Goal: Complete application form: Complete application form

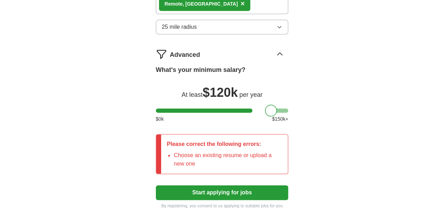
scroll to position [416, 0]
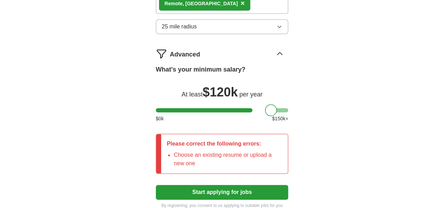
click at [242, 185] on button "Start applying for jobs" at bounding box center [222, 192] width 133 height 15
click at [237, 151] on li "Choose an existing resume or upload a new one" at bounding box center [228, 159] width 108 height 17
click at [222, 140] on p "Please correct the following errors:" at bounding box center [224, 144] width 115 height 8
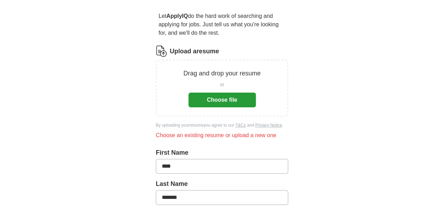
scroll to position [61, 0]
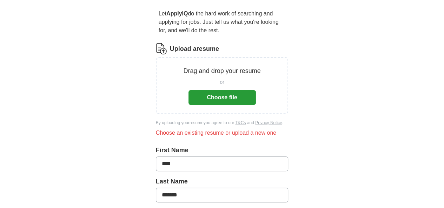
click at [225, 94] on button "Choose file" at bounding box center [221, 97] width 67 height 15
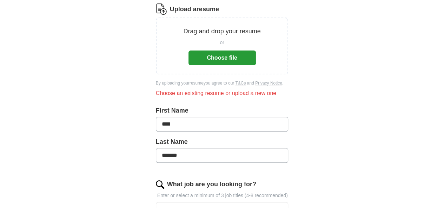
scroll to position [96, 0]
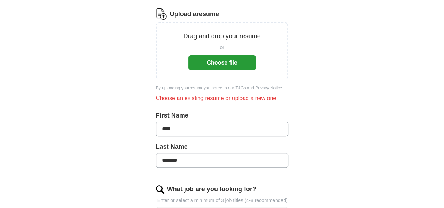
click at [220, 59] on button "Choose file" at bounding box center [221, 62] width 67 height 15
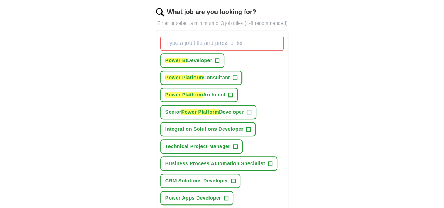
scroll to position [237, 0]
click at [215, 58] on span "+" at bounding box center [217, 61] width 4 height 6
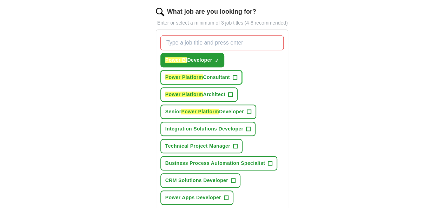
click at [242, 70] on button "Power Platform Consultant +" at bounding box center [201, 77] width 82 height 14
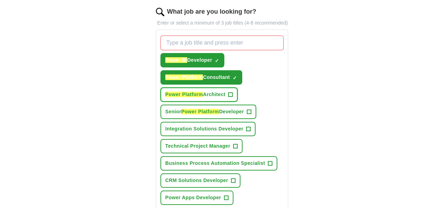
click at [229, 92] on span "+" at bounding box center [231, 95] width 4 height 6
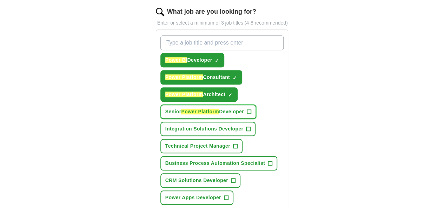
click at [247, 109] on span "+" at bounding box center [249, 112] width 4 height 6
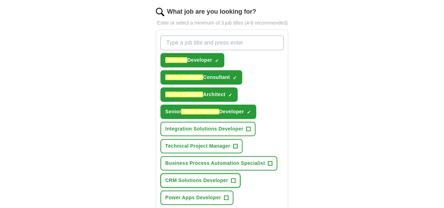
click at [231, 178] on span "+" at bounding box center [233, 181] width 4 height 6
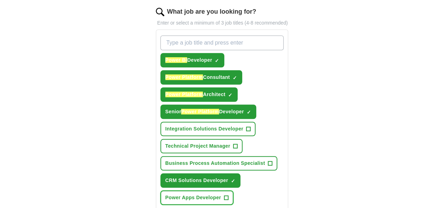
click at [233, 191] on button "Power Apps Developer +" at bounding box center [196, 198] width 73 height 14
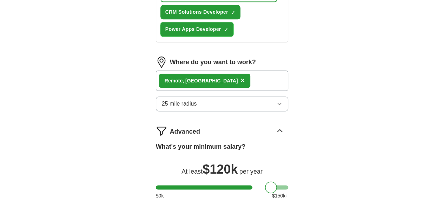
scroll to position [479, 0]
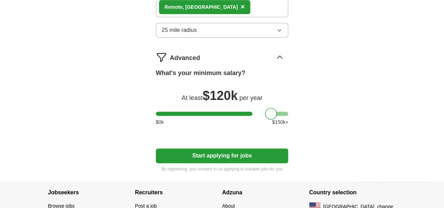
click at [245, 148] on button "Start applying for jobs" at bounding box center [222, 155] width 133 height 15
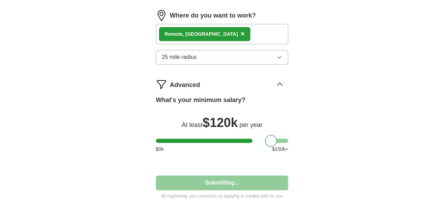
select select "**"
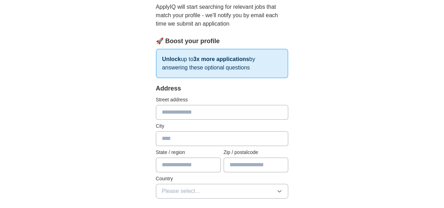
scroll to position [78, 0]
click at [244, 102] on label "Street address" at bounding box center [222, 98] width 133 height 7
click at [232, 106] on input "text" at bounding box center [222, 111] width 133 height 15
type input "**********"
type input "********"
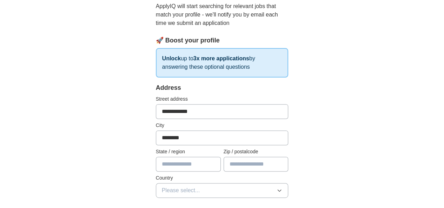
type input "*****"
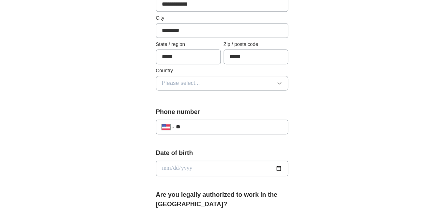
scroll to position [186, 0]
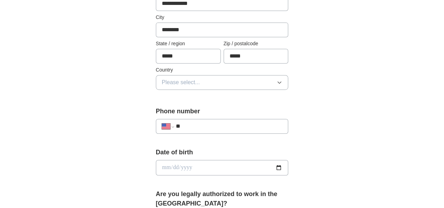
click at [236, 84] on button "Please select..." at bounding box center [222, 82] width 133 height 15
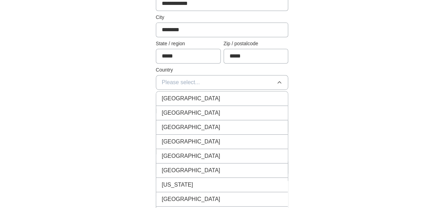
click at [192, 107] on li "[GEOGRAPHIC_DATA]" at bounding box center [222, 113] width 132 height 14
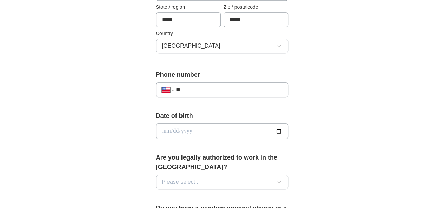
scroll to position [237, 0]
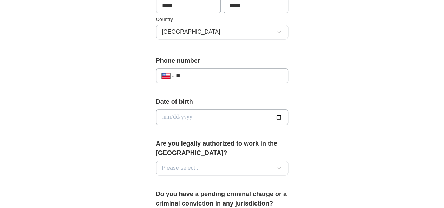
click at [204, 77] on input "**" at bounding box center [229, 76] width 107 height 8
click at [289, 114] on input "date" at bounding box center [222, 117] width 133 height 15
click at [258, 98] on label "Date of birth" at bounding box center [222, 101] width 133 height 9
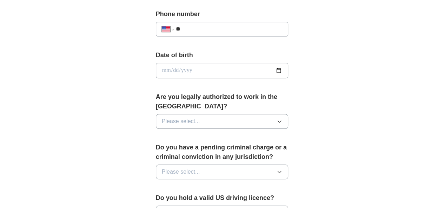
scroll to position [284, 0]
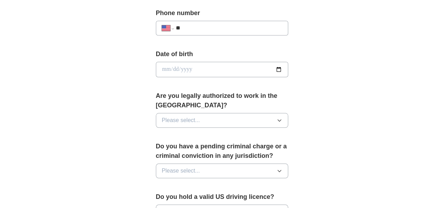
click at [289, 113] on button "Please select..." at bounding box center [222, 120] width 133 height 15
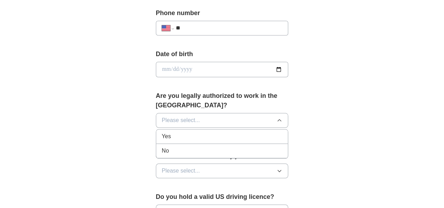
click at [198, 131] on li "Yes" at bounding box center [222, 137] width 132 height 14
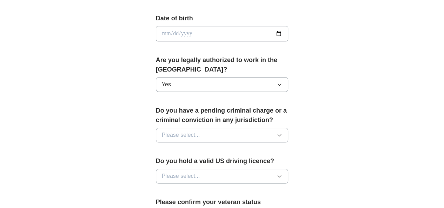
scroll to position [321, 0]
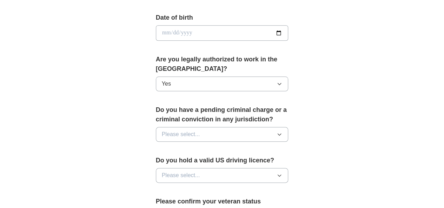
click at [281, 134] on icon "button" at bounding box center [279, 135] width 3 height 2
click at [203, 161] on div "No" at bounding box center [222, 165] width 121 height 8
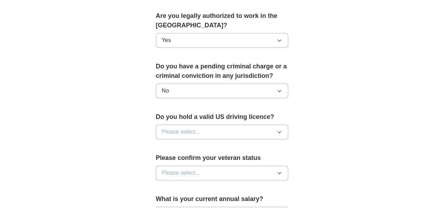
scroll to position [365, 0]
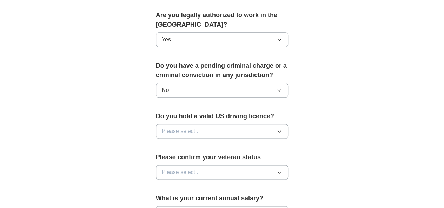
click at [289, 124] on button "Please select..." at bounding box center [222, 131] width 133 height 15
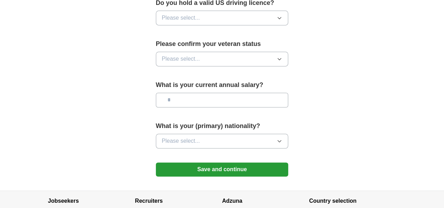
scroll to position [519, 0]
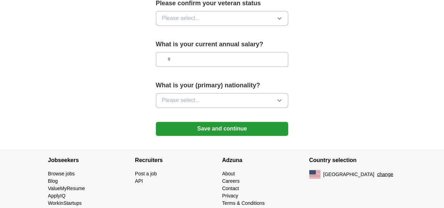
click at [284, 93] on button "Please select..." at bounding box center [222, 100] width 133 height 15
click at [241, 122] on button "Save and continue" at bounding box center [222, 129] width 133 height 14
